Goal: Task Accomplishment & Management: Complete application form

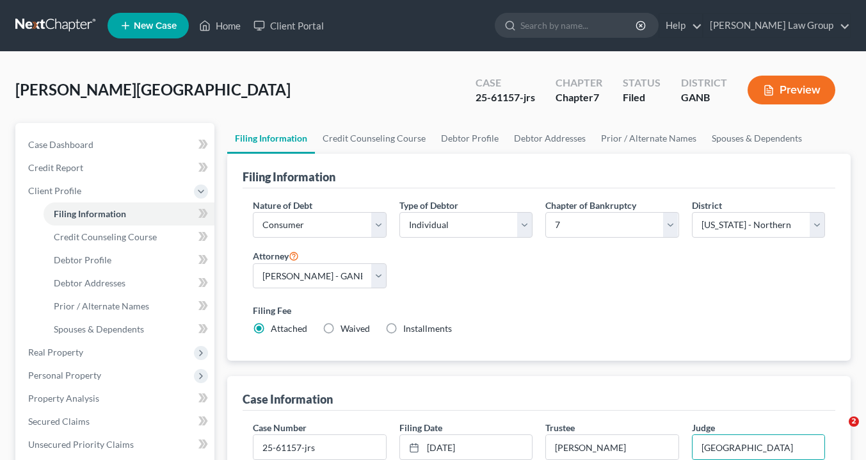
select select "1"
select select "0"
select select "19"
select select "0"
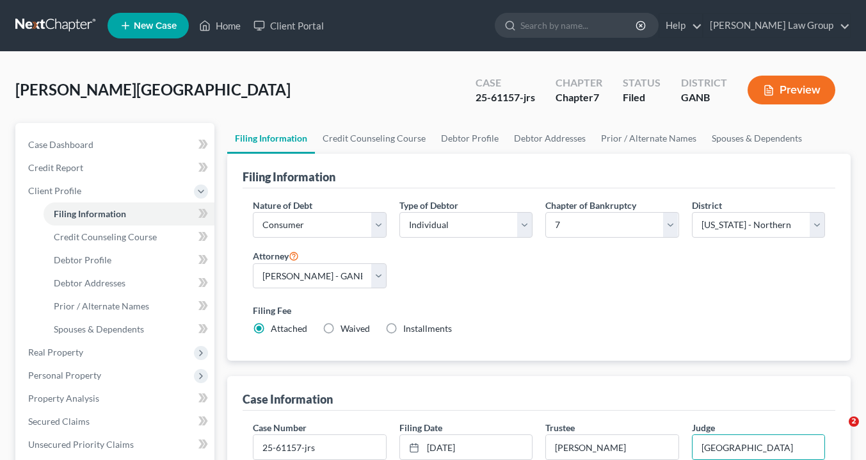
select select "10"
click at [232, 25] on link "Home" at bounding box center [220, 25] width 54 height 23
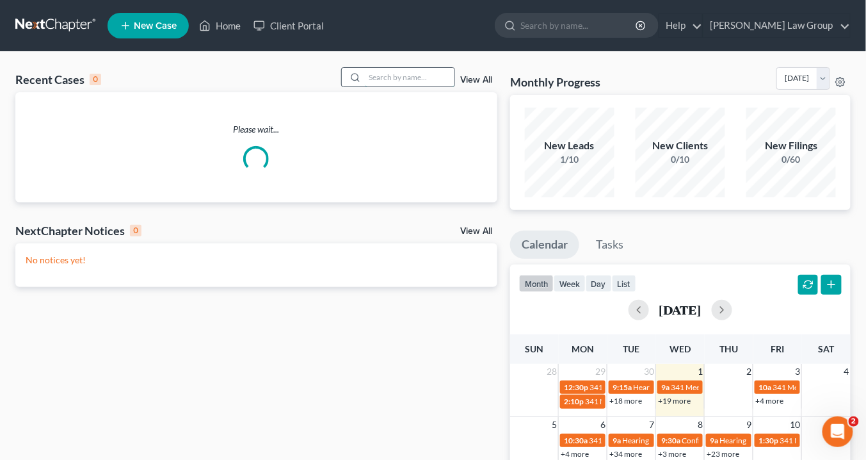
click at [370, 77] on input "search" at bounding box center [410, 77] width 90 height 19
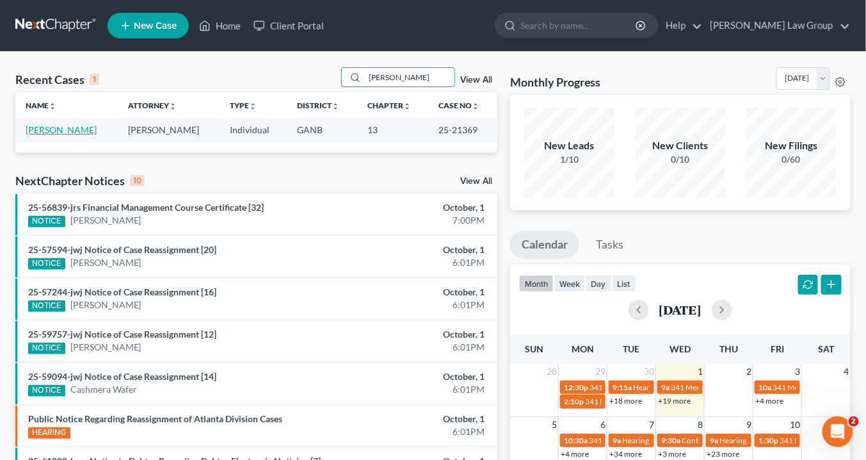
type input "[PERSON_NAME]"
click at [63, 127] on link "[PERSON_NAME]" at bounding box center [61, 129] width 71 height 11
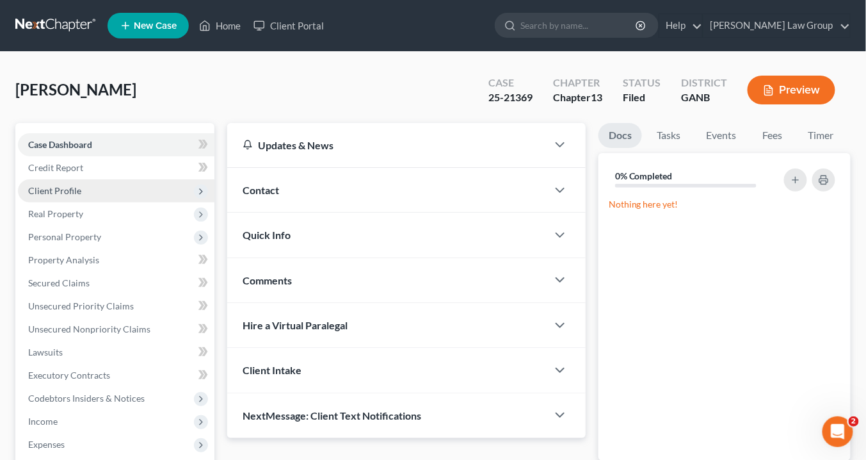
click at [69, 192] on span "Client Profile" at bounding box center [54, 190] width 53 height 11
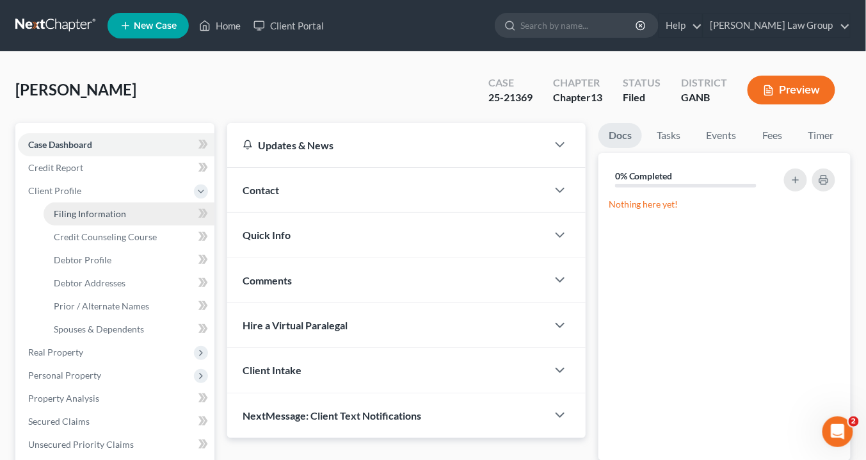
click at [90, 213] on span "Filing Information" at bounding box center [90, 213] width 72 height 11
select select "1"
select select "0"
select select "3"
select select "19"
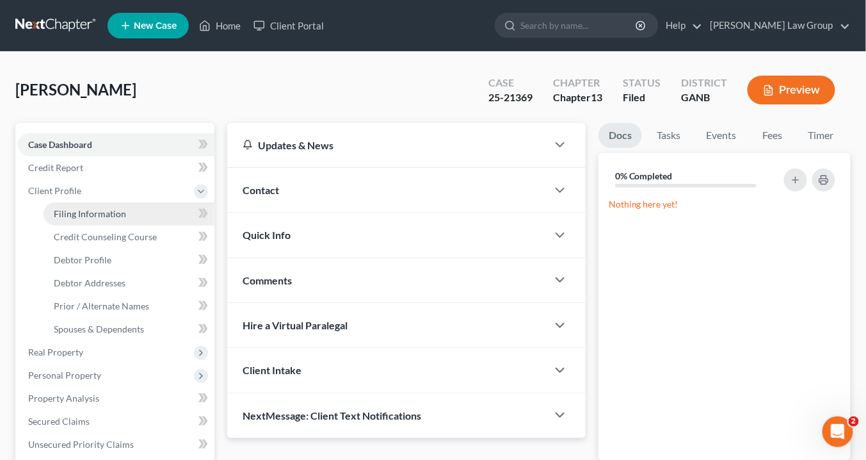
select select "0"
select select "10"
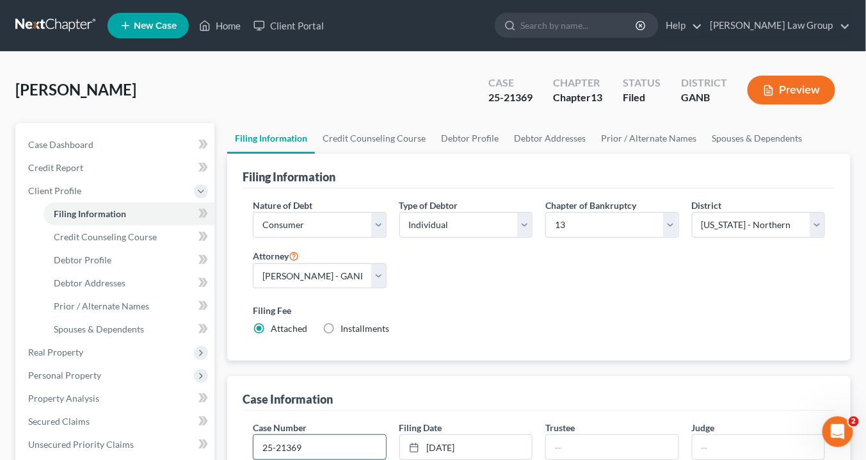
click at [324, 440] on input "25-21369" at bounding box center [320, 447] width 132 height 24
type input "25-21369-jrs"
click at [577, 444] on input "text" at bounding box center [612, 447] width 132 height 24
type input "[PERSON_NAME]"
click at [703, 446] on input "text" at bounding box center [759, 447] width 132 height 24
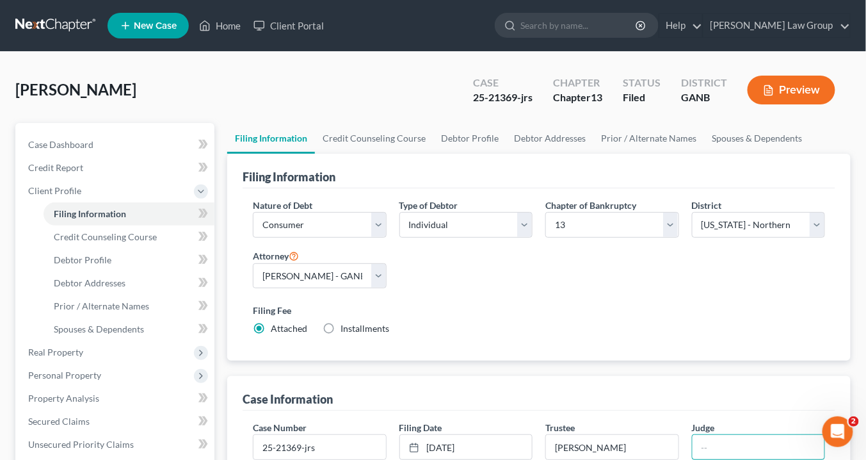
type input "[GEOGRAPHIC_DATA]"
click at [227, 25] on link "Home" at bounding box center [220, 25] width 54 height 23
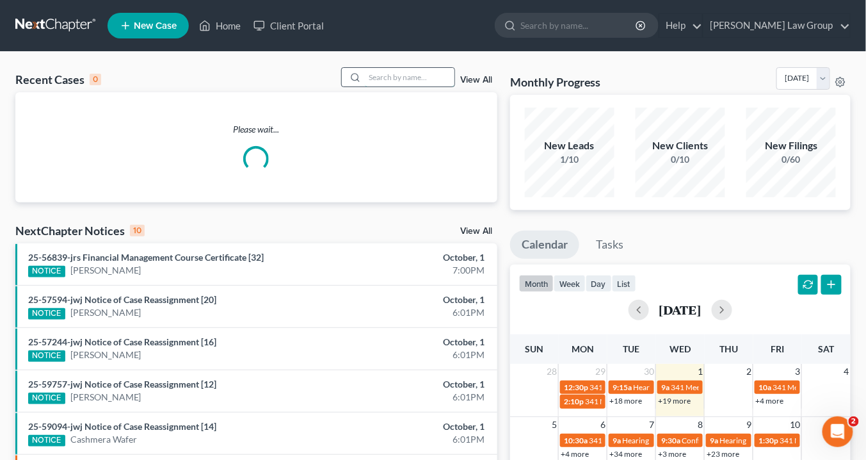
click at [384, 81] on input "search" at bounding box center [410, 77] width 90 height 19
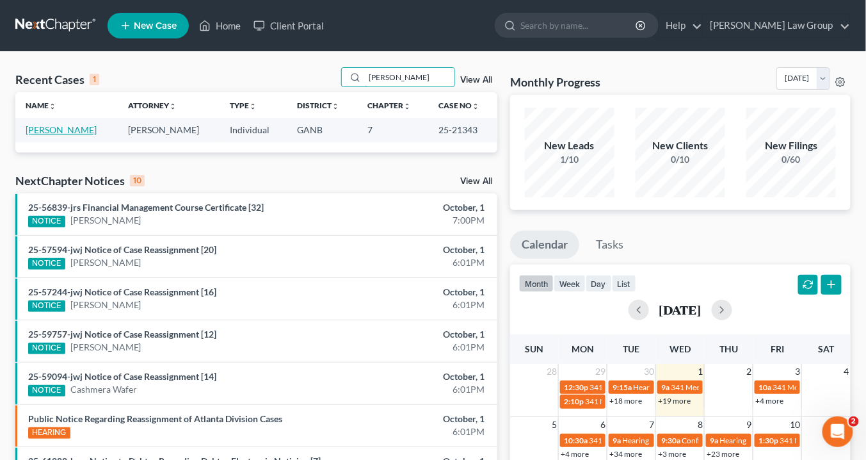
type input "[PERSON_NAME]"
click at [60, 127] on link "[PERSON_NAME]" at bounding box center [61, 129] width 71 height 11
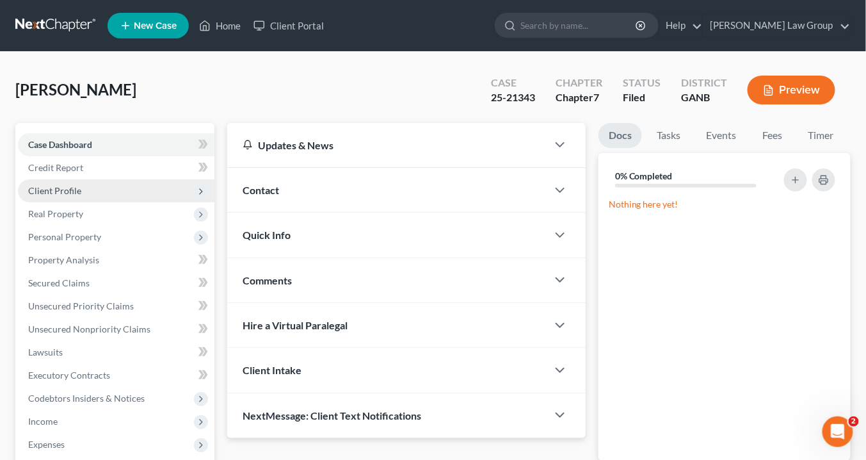
click at [75, 192] on span "Client Profile" at bounding box center [54, 190] width 53 height 11
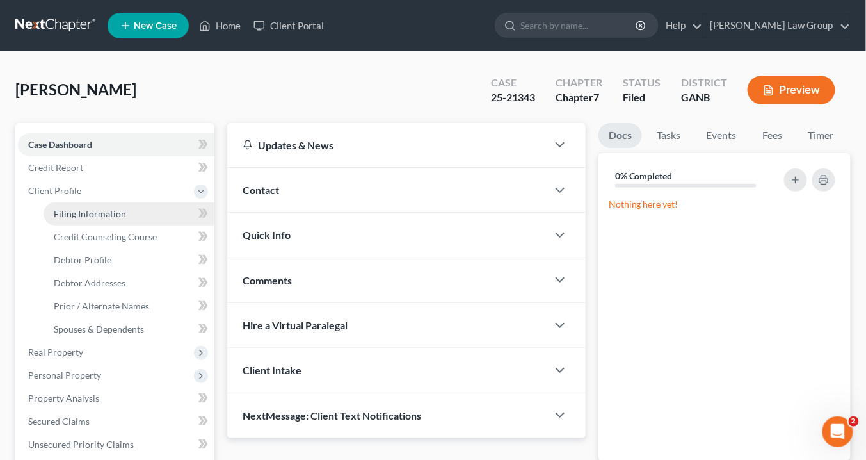
click at [86, 211] on span "Filing Information" at bounding box center [90, 213] width 72 height 11
select select "1"
select select "0"
select select "19"
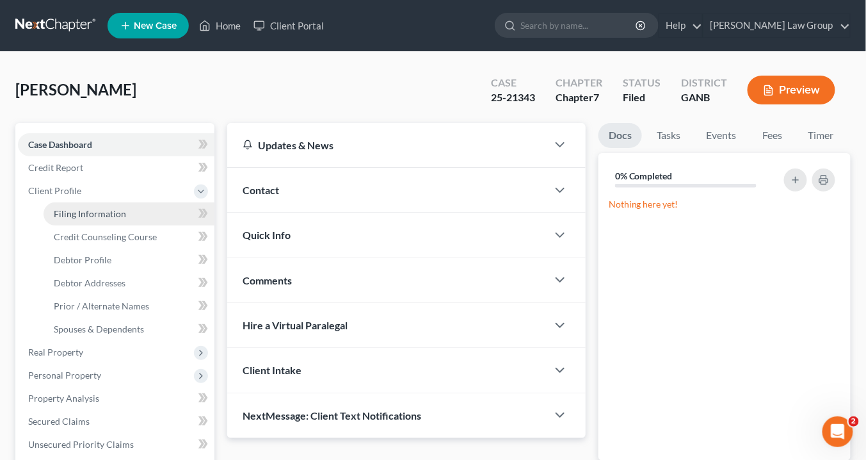
select select "0"
select select "10"
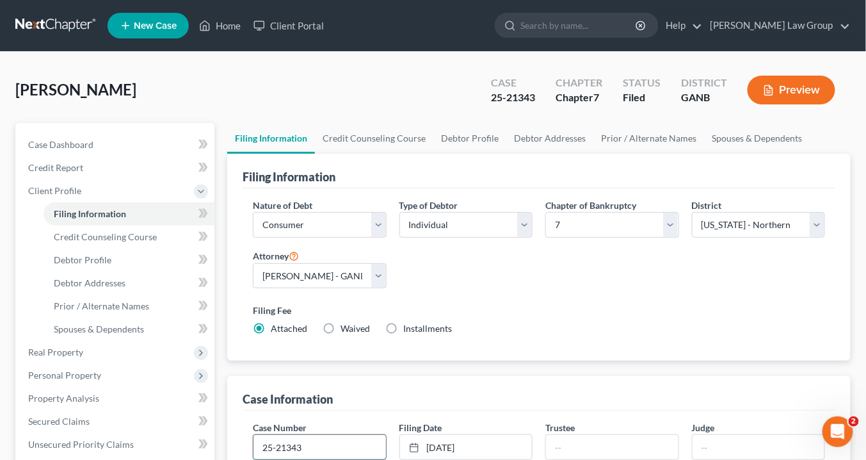
click at [323, 444] on input "25-21343" at bounding box center [320, 447] width 132 height 24
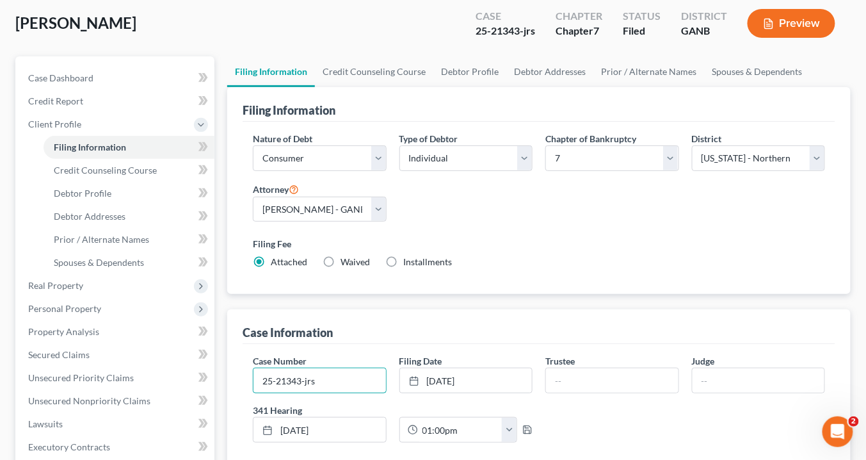
scroll to position [102, 0]
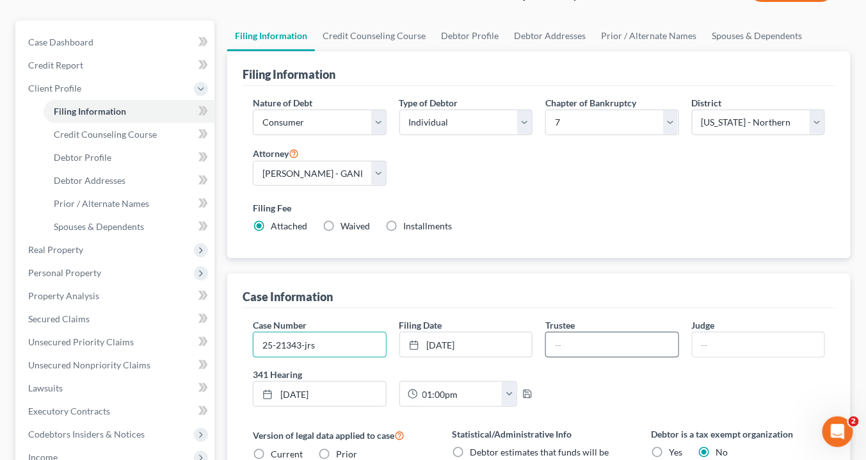
type input "25-21343-jrs"
click at [570, 346] on input "text" at bounding box center [612, 344] width 132 height 24
click at [700, 339] on input "text" at bounding box center [759, 344] width 132 height 24
drag, startPoint x: 631, startPoint y: 341, endPoint x: 396, endPoint y: 348, distance: 235.1
click at [394, 350] on div "Case Number 25-21343-jrs Filing Date [DATE] close Date [DATE] Time 12:00 AM che…" at bounding box center [538, 367] width 585 height 99
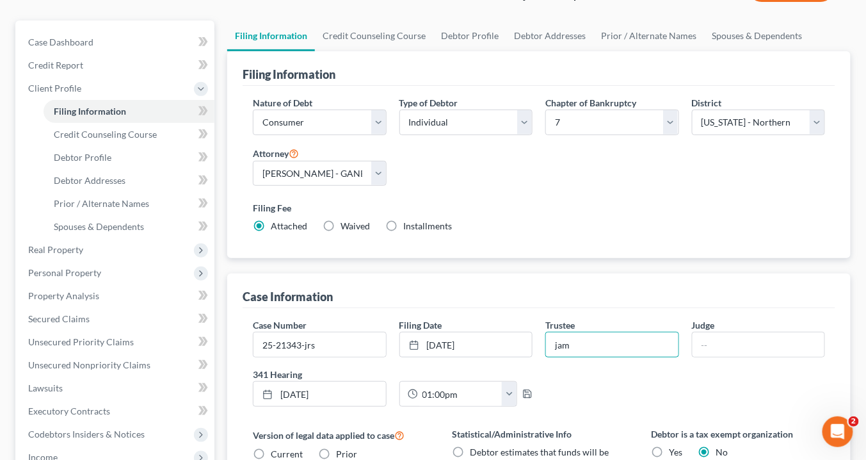
type input "[PERSON_NAME]"
drag, startPoint x: 702, startPoint y: 341, endPoint x: 709, endPoint y: 334, distance: 10.4
click at [706, 337] on input "text" at bounding box center [759, 344] width 132 height 24
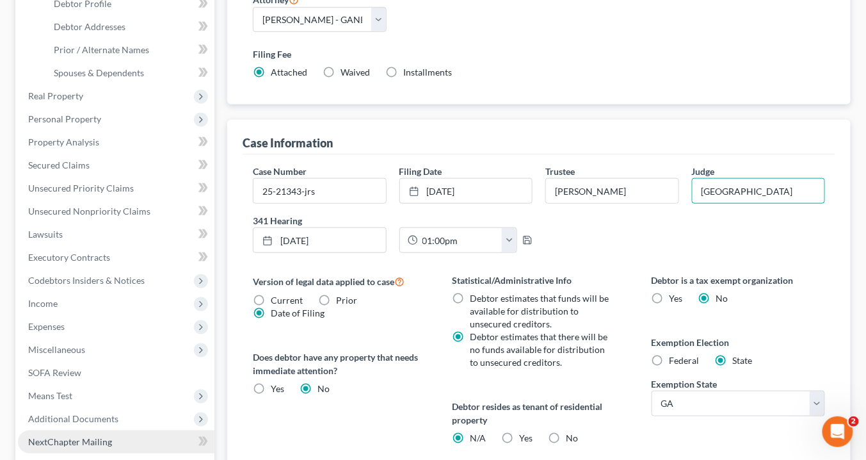
scroll to position [359, 0]
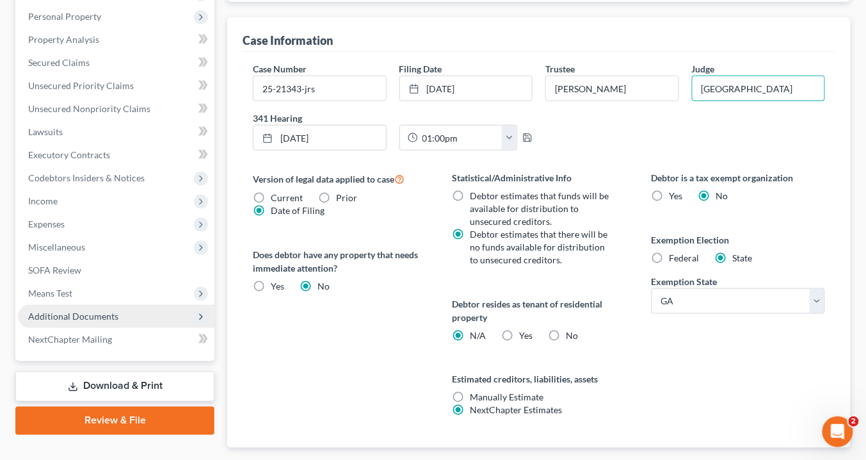
type input "[GEOGRAPHIC_DATA]"
click at [125, 314] on span "Additional Documents" at bounding box center [116, 316] width 197 height 23
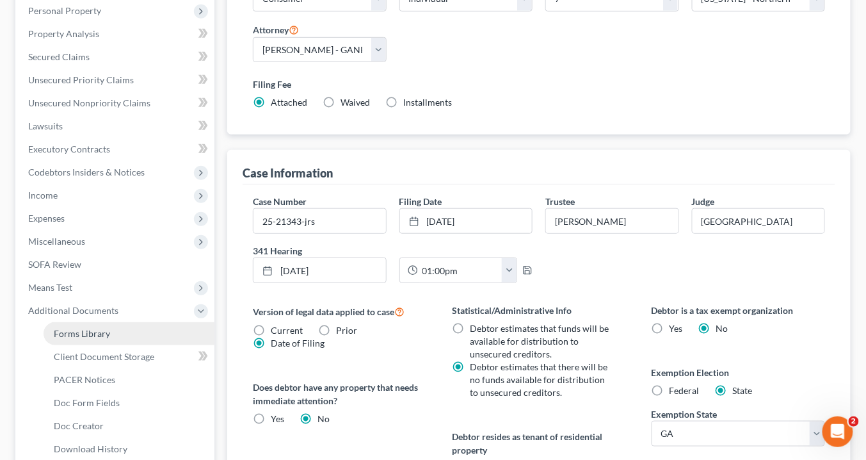
scroll to position [220, 0]
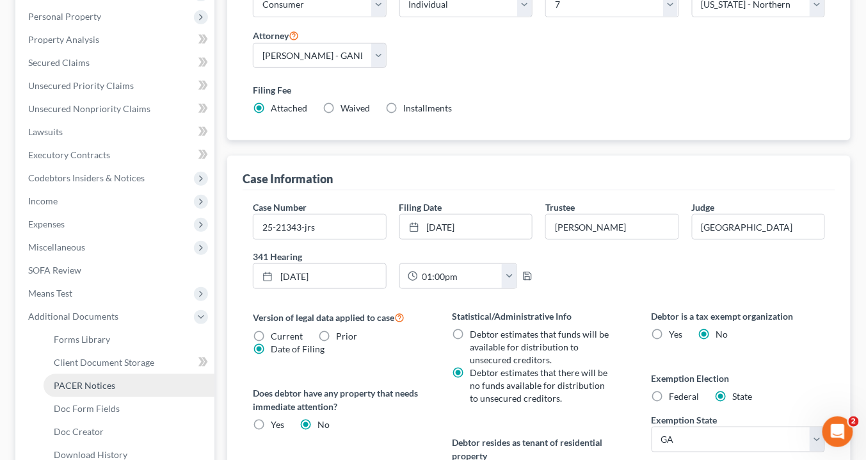
click at [120, 391] on link "PACER Notices" at bounding box center [129, 385] width 171 height 23
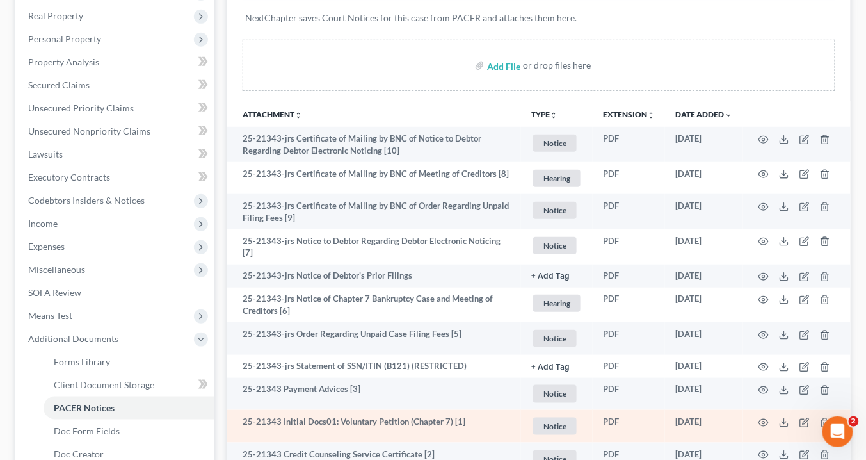
scroll to position [205, 0]
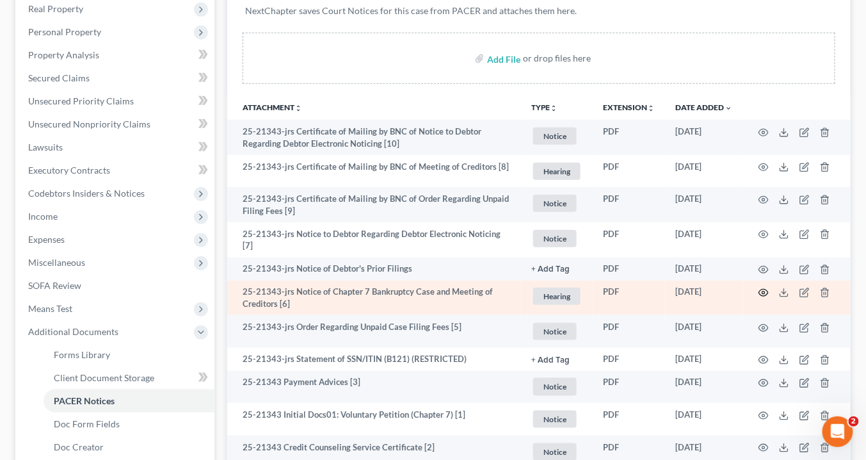
click at [765, 291] on icon "button" at bounding box center [764, 292] width 10 height 10
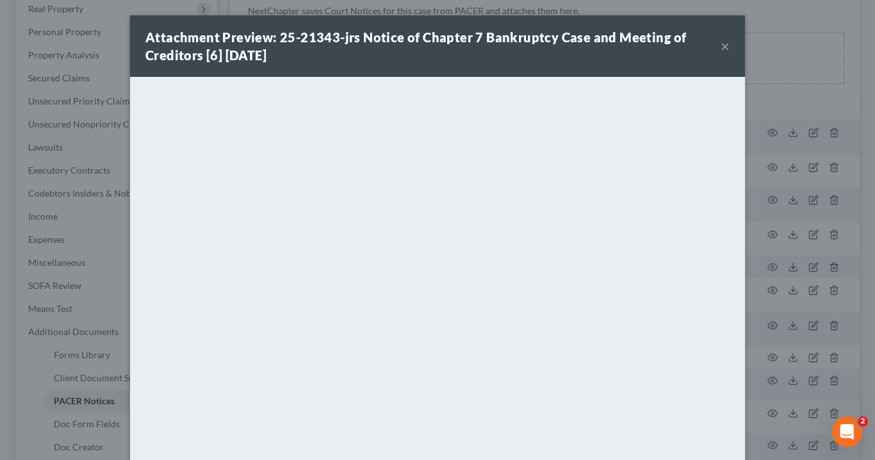
click at [722, 47] on button "×" at bounding box center [724, 45] width 9 height 15
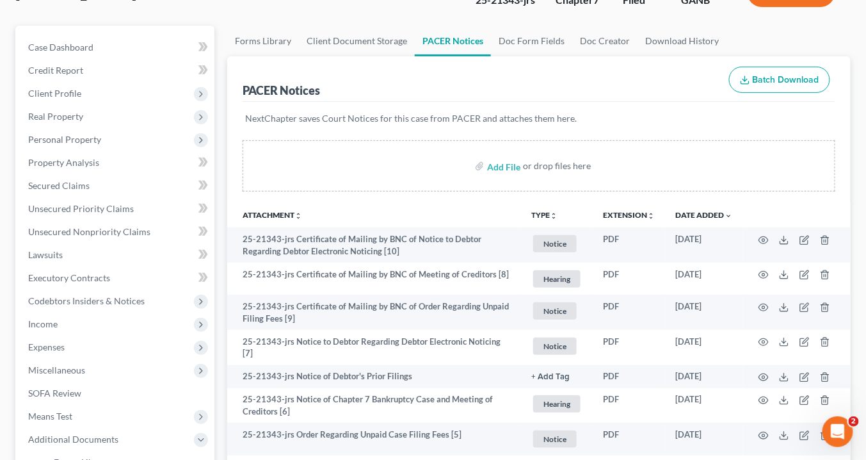
scroll to position [0, 0]
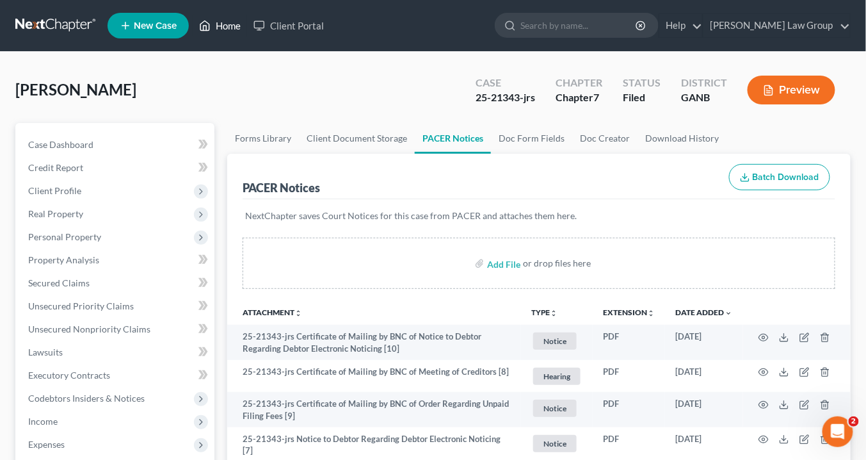
click at [226, 25] on link "Home" at bounding box center [220, 25] width 54 height 23
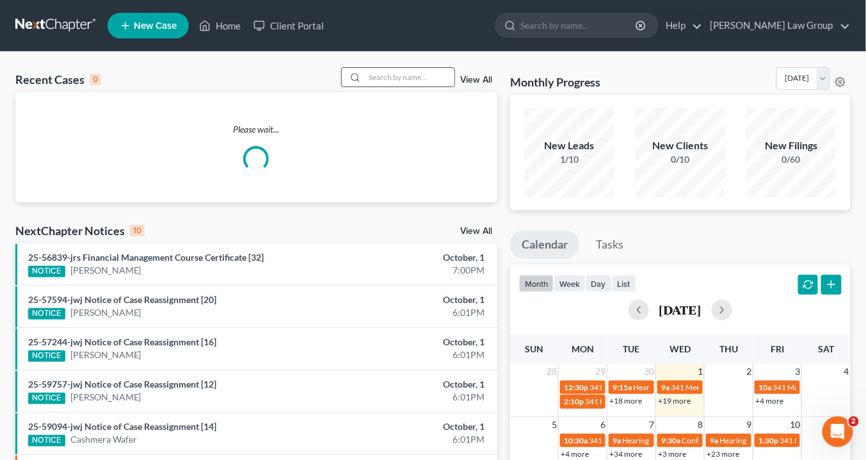
click at [386, 77] on input "search" at bounding box center [410, 77] width 90 height 19
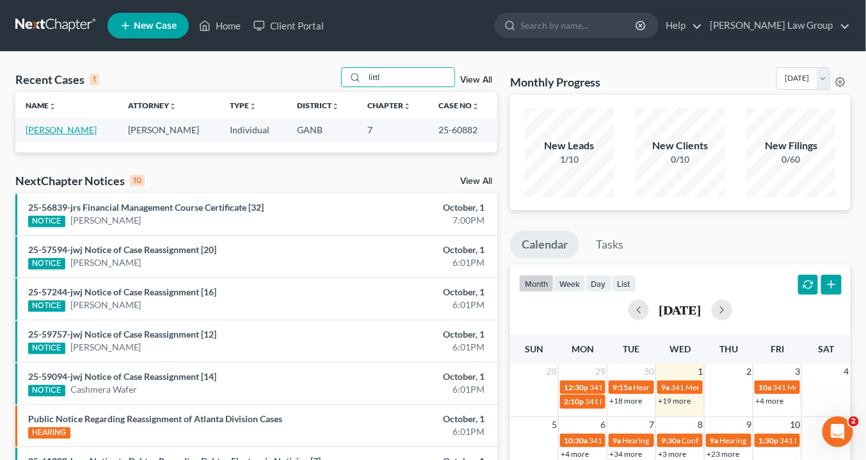
type input "littl"
click at [70, 129] on link "[PERSON_NAME]" at bounding box center [61, 129] width 71 height 11
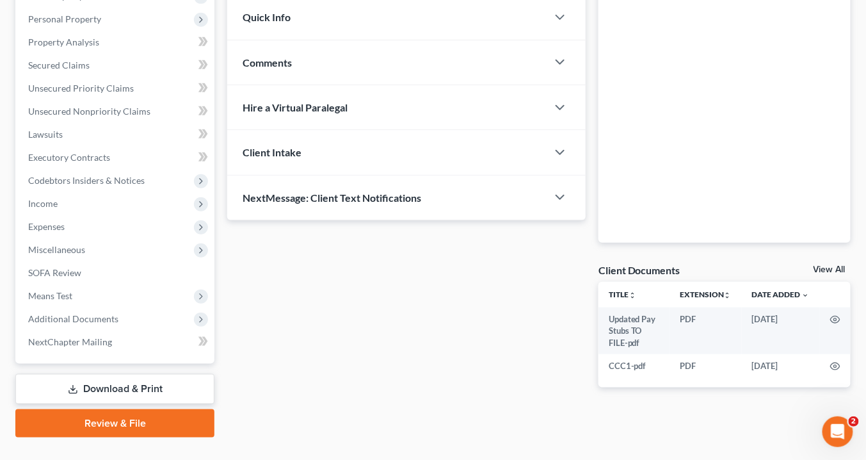
scroll to position [242, 0]
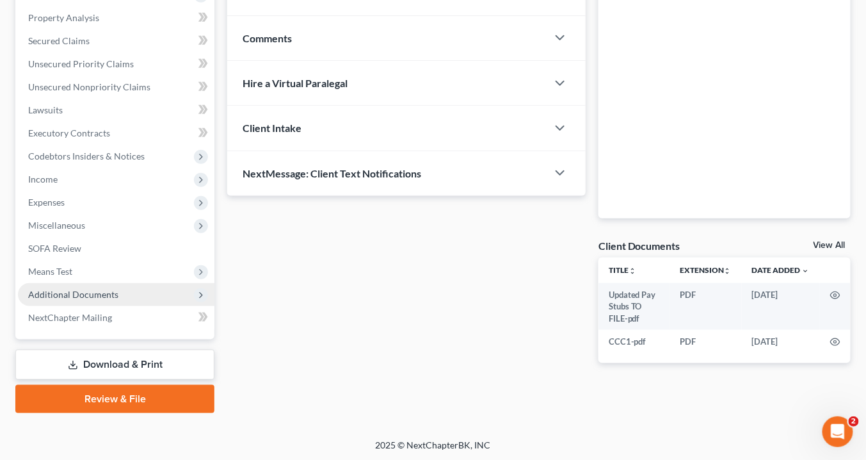
click at [114, 291] on span "Additional Documents" at bounding box center [73, 294] width 90 height 11
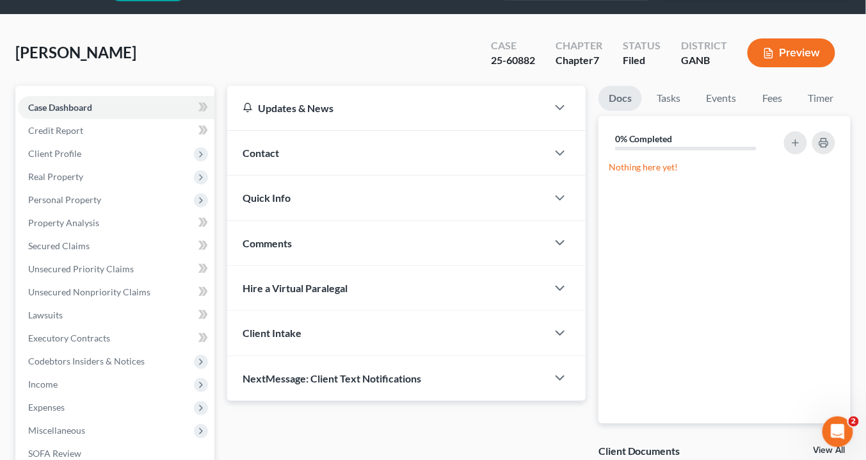
scroll to position [0, 0]
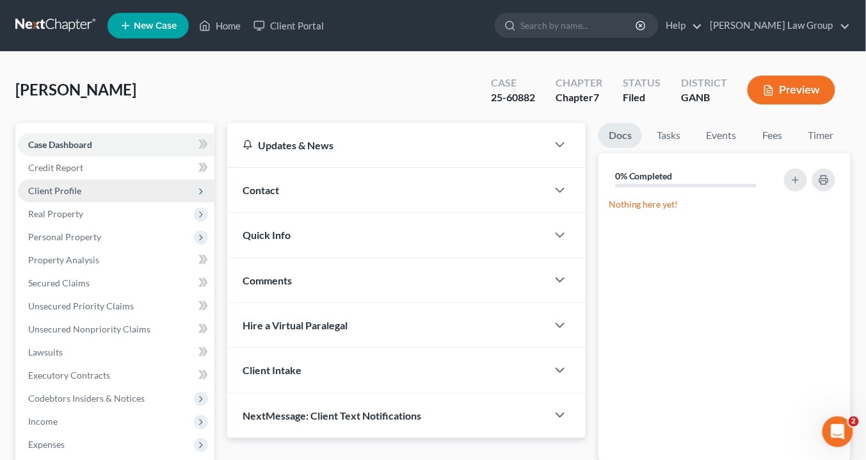
click at [64, 187] on span "Client Profile" at bounding box center [54, 190] width 53 height 11
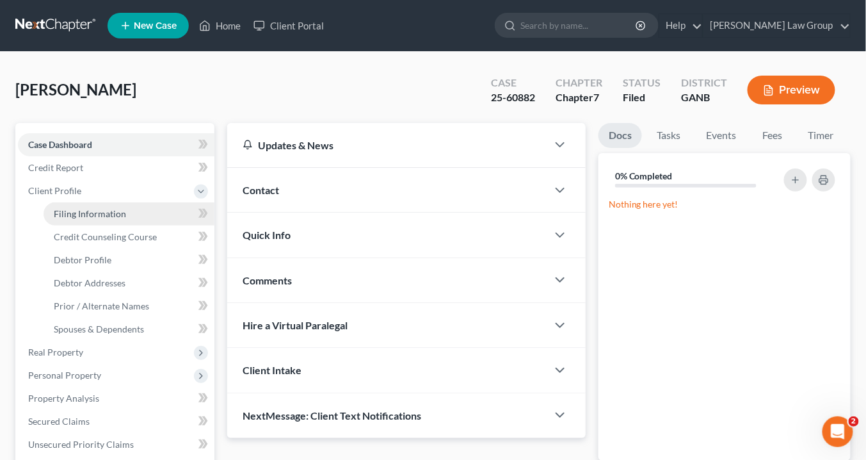
click at [99, 215] on span "Filing Information" at bounding box center [90, 213] width 72 height 11
select select "1"
select select "0"
select select "19"
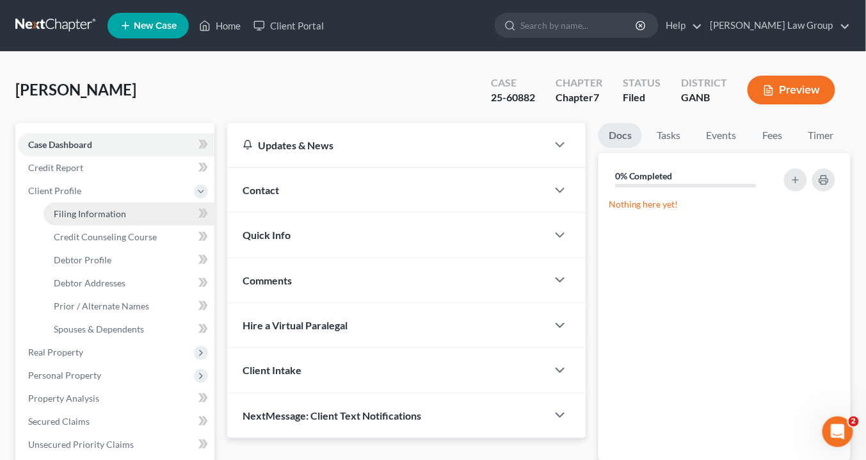
select select "0"
select select "10"
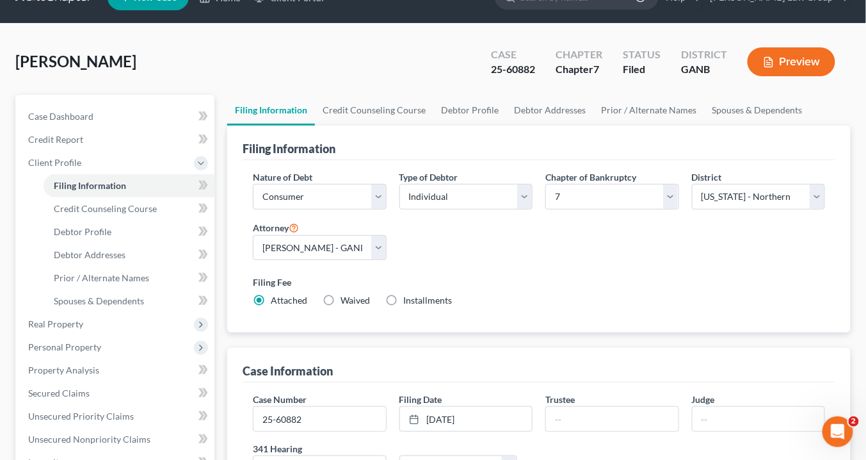
scroll to position [51, 0]
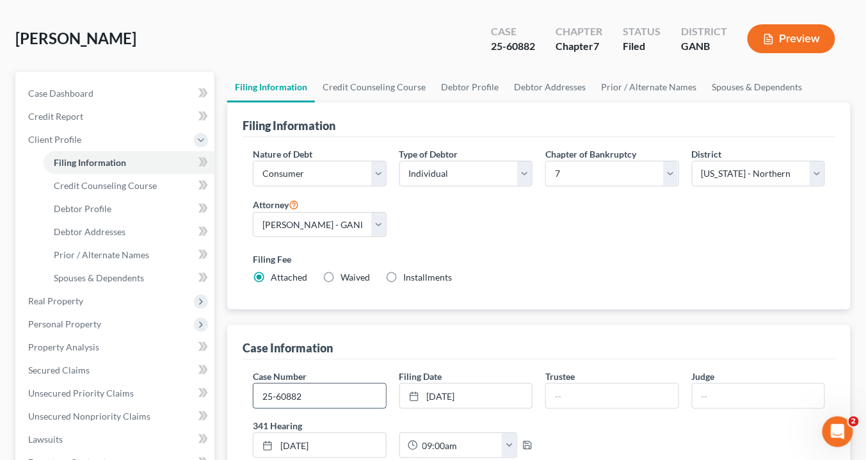
click at [323, 400] on input "25-60882" at bounding box center [320, 396] width 132 height 24
type input "25-60882-bem"
click at [593, 402] on input "text" at bounding box center [612, 396] width 132 height 24
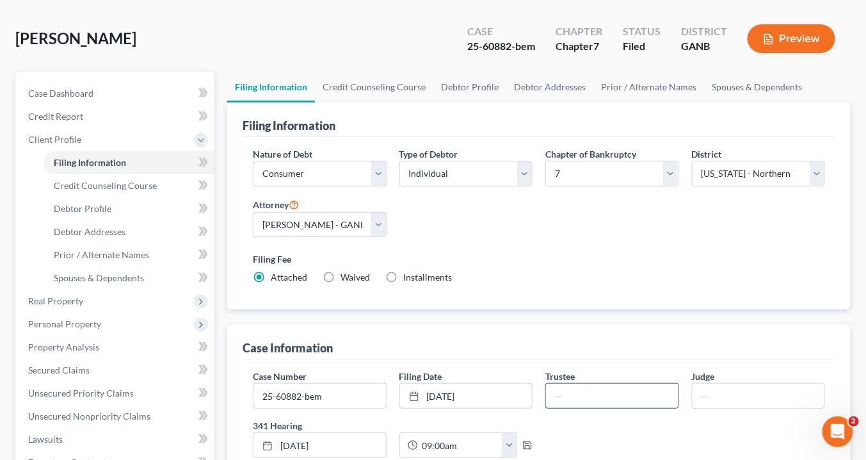
type input "[PERSON_NAME]"
click at [725, 392] on input "text" at bounding box center [759, 396] width 132 height 24
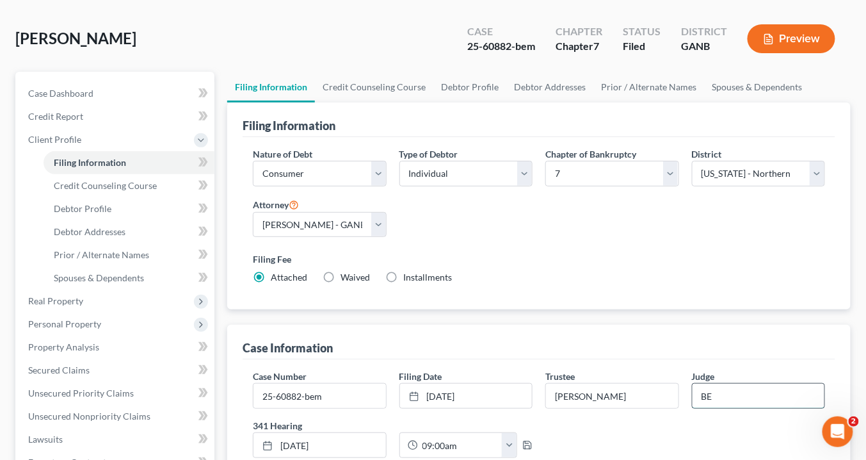
type input "B"
type input "[GEOGRAPHIC_DATA]"
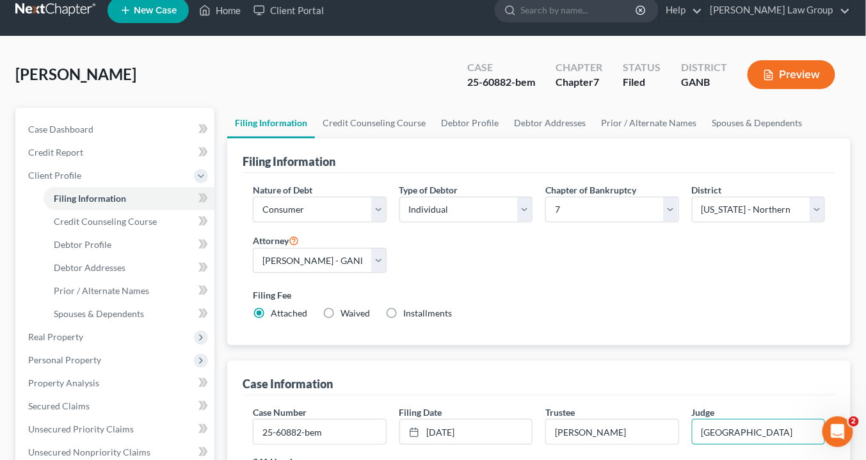
scroll to position [0, 0]
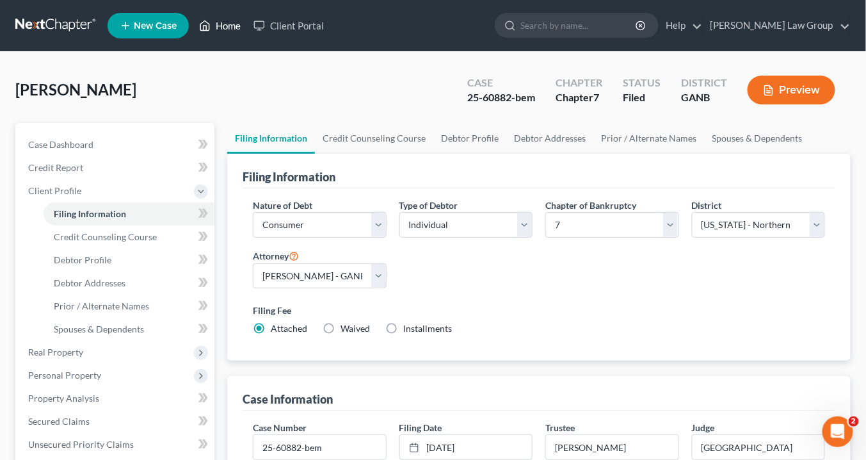
click at [232, 25] on link "Home" at bounding box center [220, 25] width 54 height 23
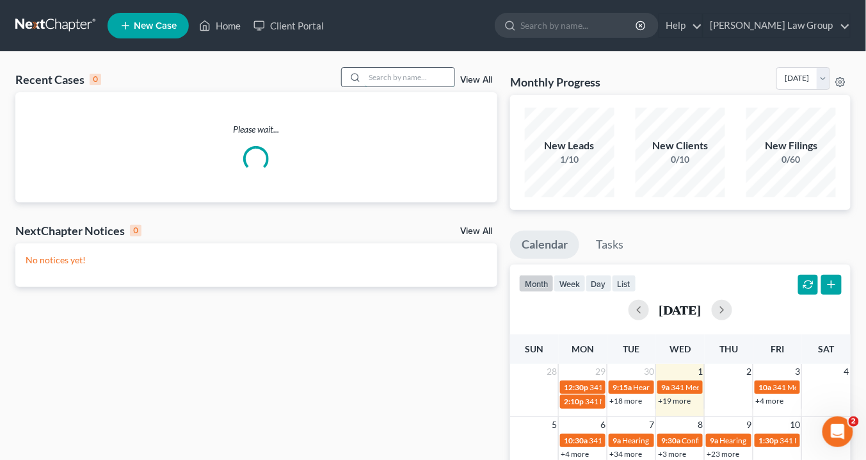
click at [369, 79] on input "search" at bounding box center [410, 77] width 90 height 19
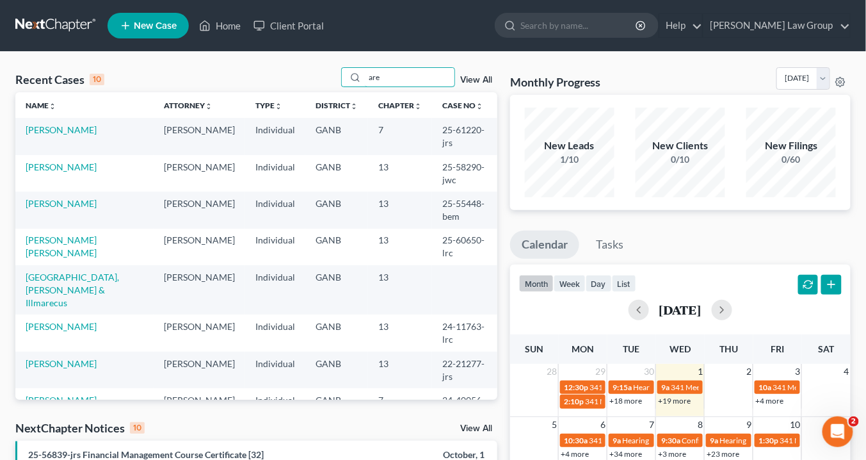
drag, startPoint x: 397, startPoint y: 76, endPoint x: 323, endPoint y: 74, distance: 73.6
click at [323, 74] on div "Recent Cases 10 are View All" at bounding box center [256, 79] width 482 height 25
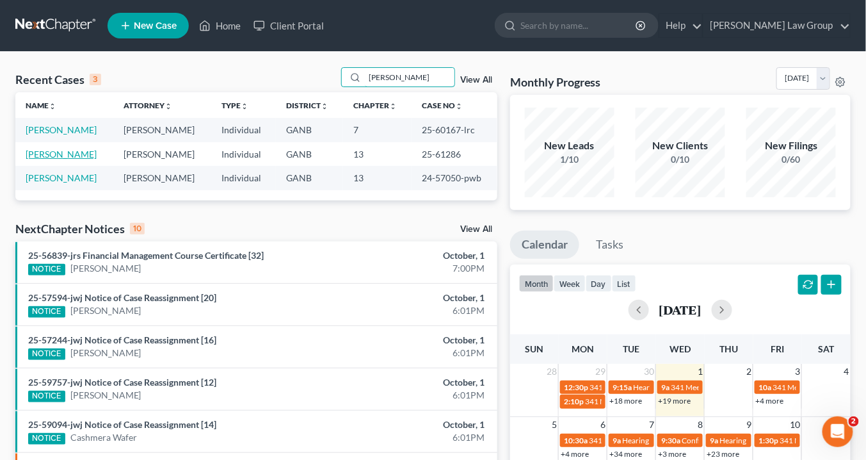
type input "[PERSON_NAME]"
click at [65, 152] on link "[PERSON_NAME]" at bounding box center [61, 154] width 71 height 11
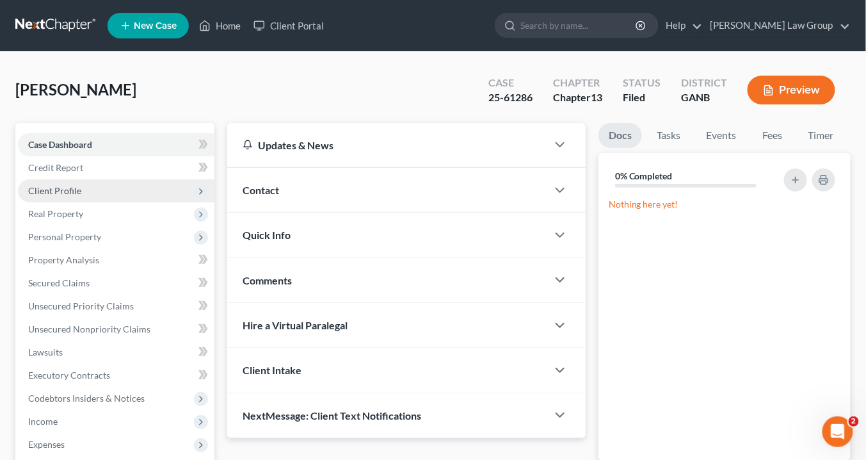
drag, startPoint x: 75, startPoint y: 184, endPoint x: 86, endPoint y: 189, distance: 12.0
click at [75, 185] on span "Client Profile" at bounding box center [54, 190] width 53 height 11
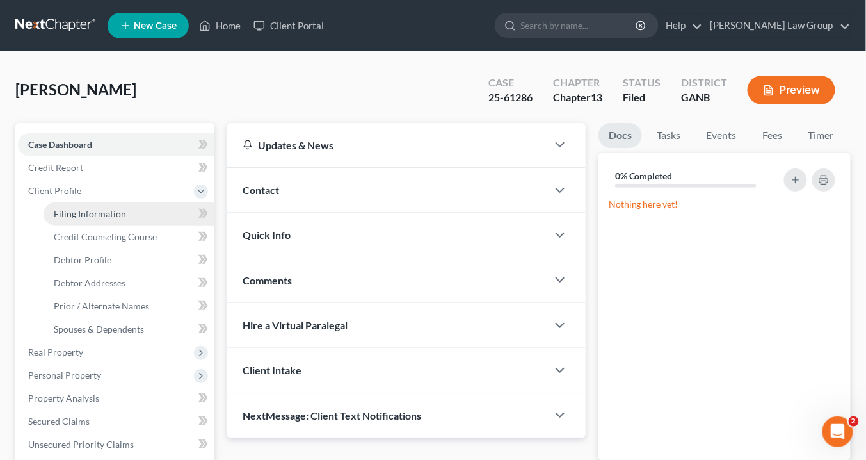
click at [89, 210] on span "Filing Information" at bounding box center [90, 213] width 72 height 11
select select "1"
select select "0"
select select "3"
select select "19"
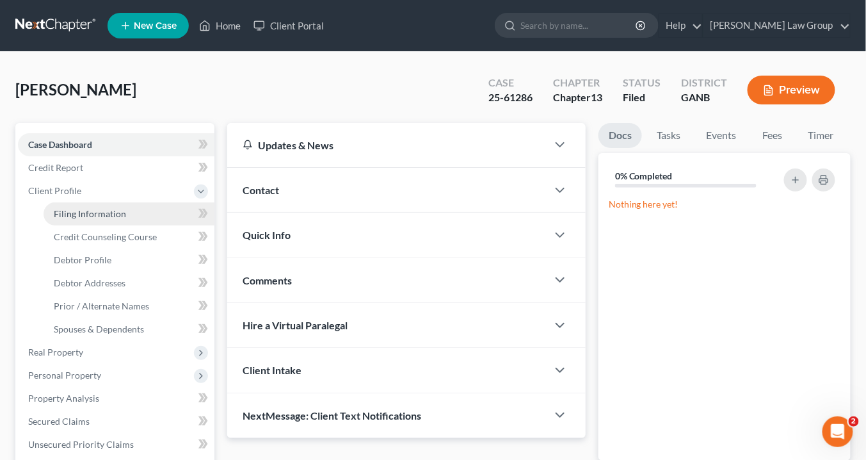
select select "0"
select select "10"
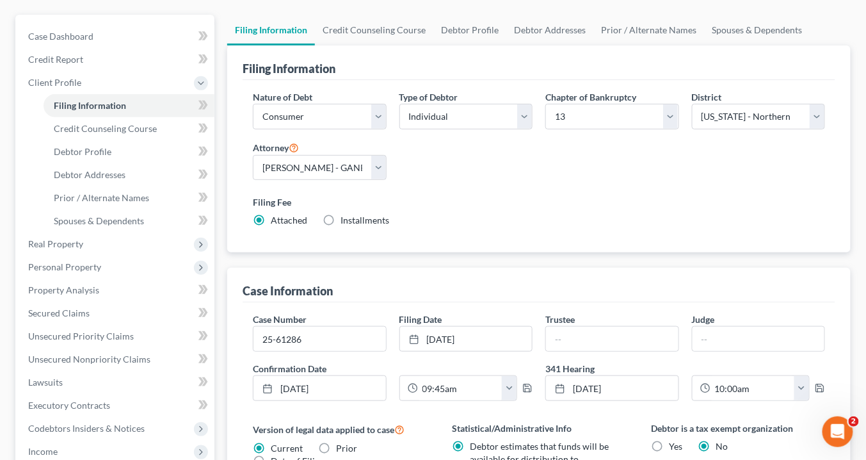
scroll to position [154, 0]
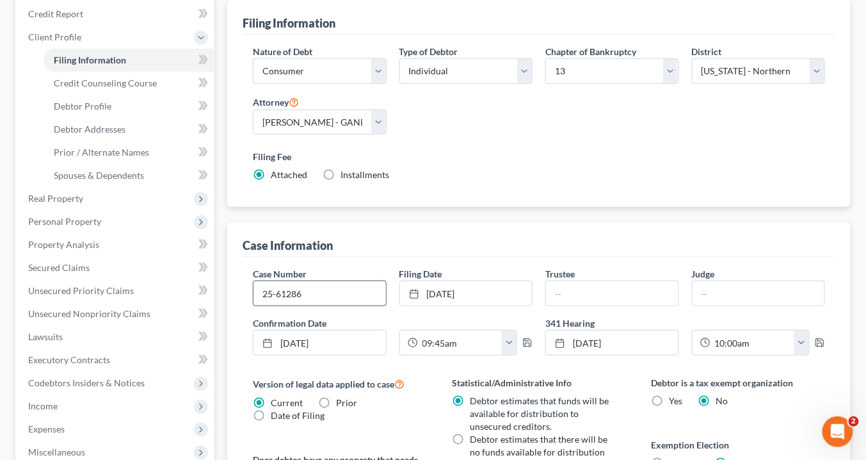
click at [319, 284] on input "25-61286" at bounding box center [320, 293] width 132 height 24
type input "25-61286-pmd"
type input "N"
click at [323, 291] on input "25-61286-pmd" at bounding box center [320, 293] width 132 height 24
type input "25-61286-pmb"
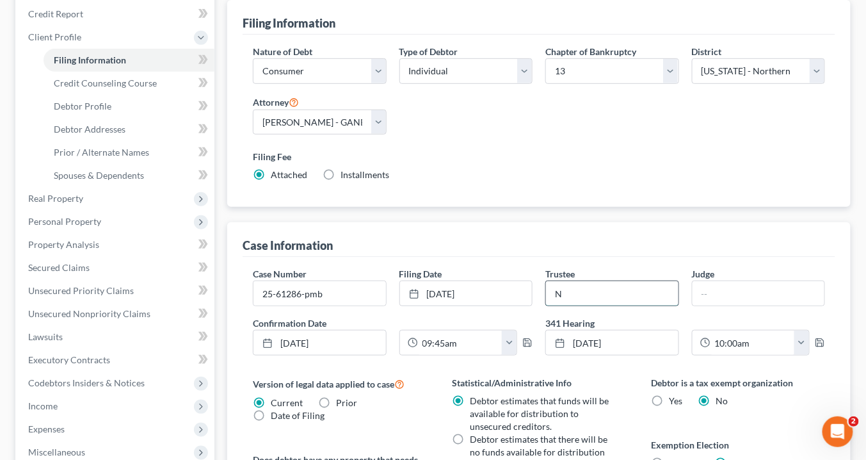
click at [573, 285] on input "N" at bounding box center [612, 293] width 132 height 24
type input "[PERSON_NAME]"
click at [698, 289] on input "text" at bounding box center [759, 293] width 132 height 24
type input "[GEOGRAPHIC_DATA]"
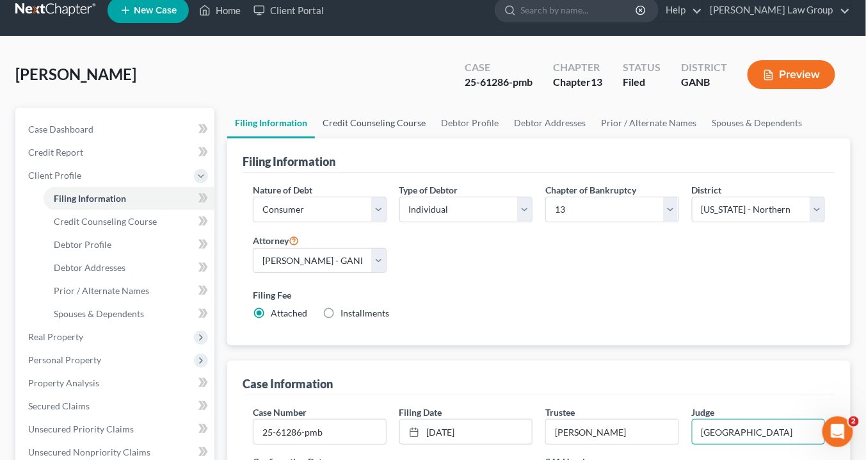
scroll to position [0, 0]
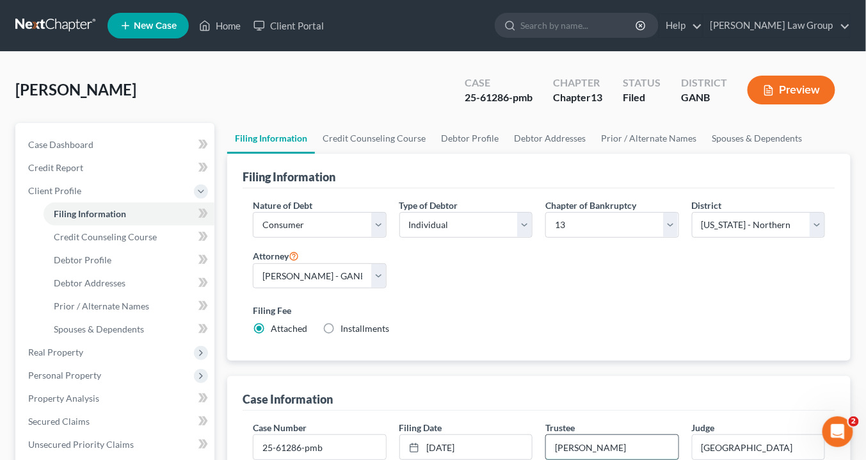
click at [637, 443] on input "[PERSON_NAME]" at bounding box center [612, 447] width 132 height 24
click at [629, 444] on input "[PERSON_NAME]" at bounding box center [612, 447] width 132 height 24
drag, startPoint x: 629, startPoint y: 444, endPoint x: 449, endPoint y: 424, distance: 180.9
type input "[PERSON_NAME]"
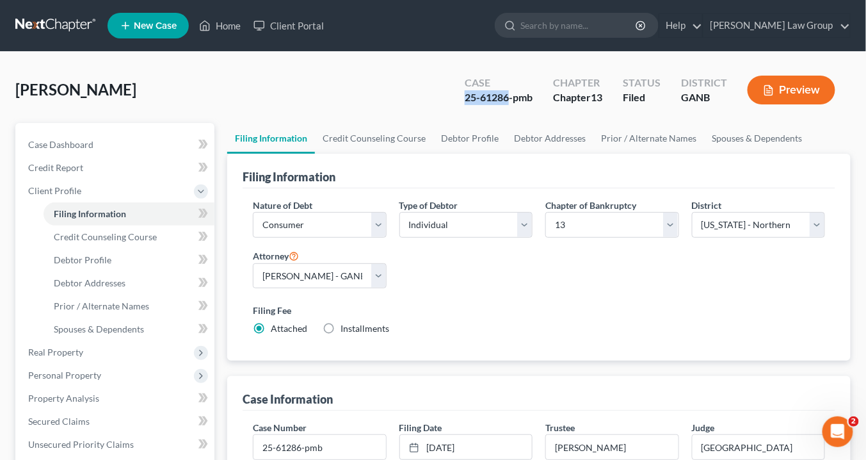
drag, startPoint x: 509, startPoint y: 98, endPoint x: 467, endPoint y: 99, distance: 42.3
click at [467, 99] on div "25-61286-pmb" at bounding box center [499, 97] width 68 height 15
copy div "25-61286"
